Goal: Navigation & Orientation: Find specific page/section

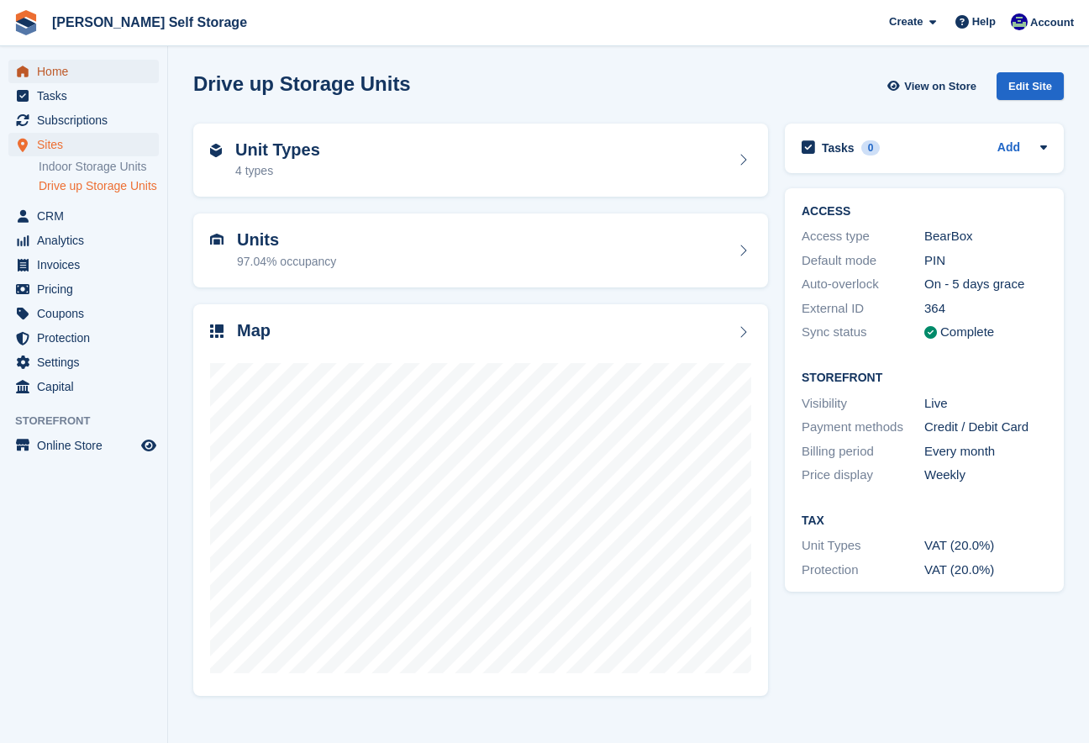
click at [32, 70] on span "menu" at bounding box center [23, 71] width 20 height 20
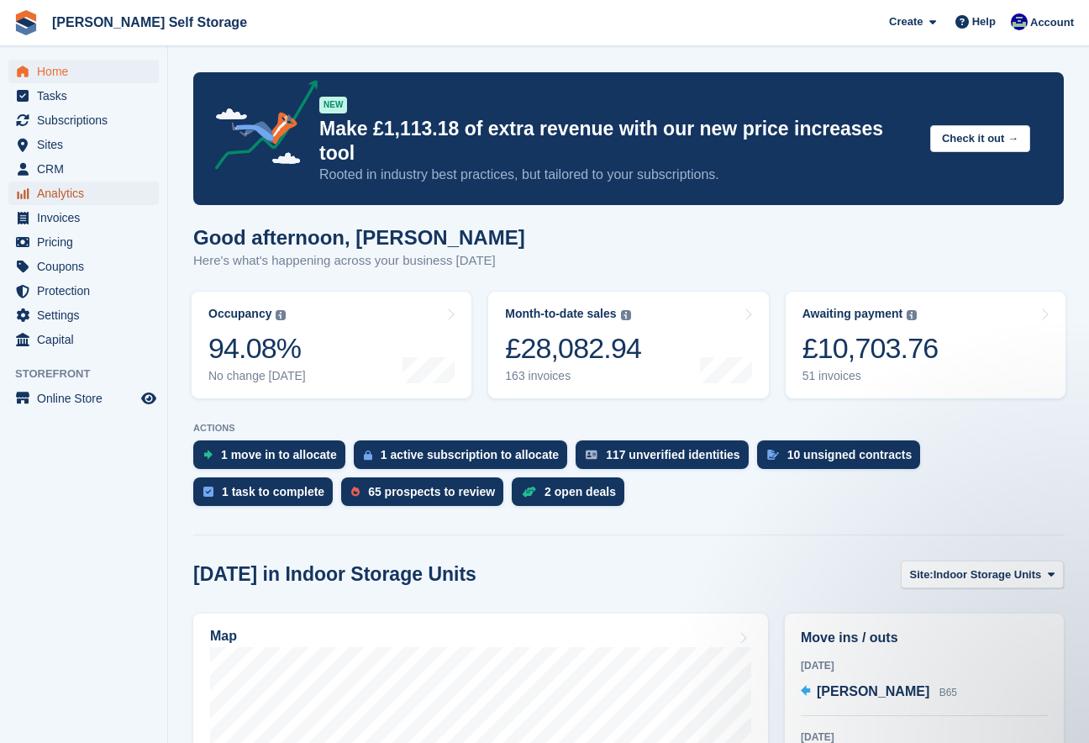
click at [50, 195] on span "Analytics" at bounding box center [87, 194] width 101 height 24
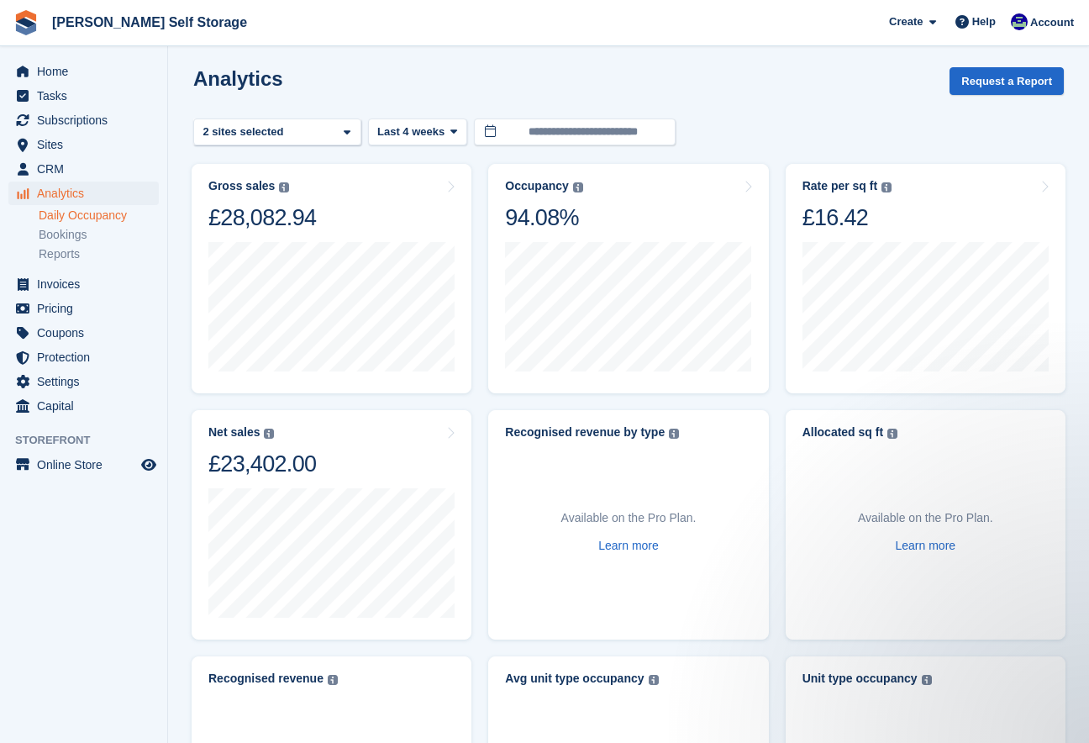
click at [78, 210] on link "Daily Occupancy" at bounding box center [99, 216] width 120 height 16
